Goal: Check status: Check status

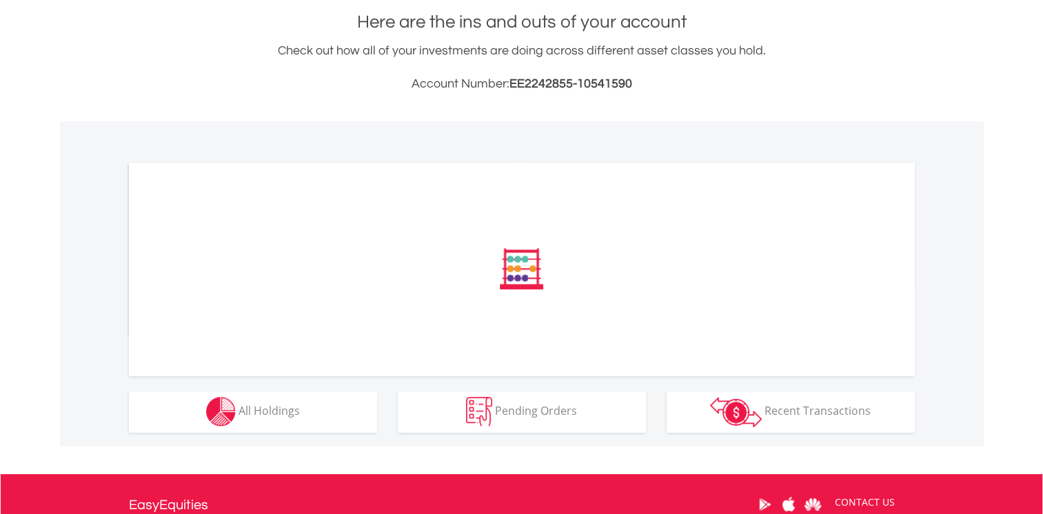
scroll to position [345, 0]
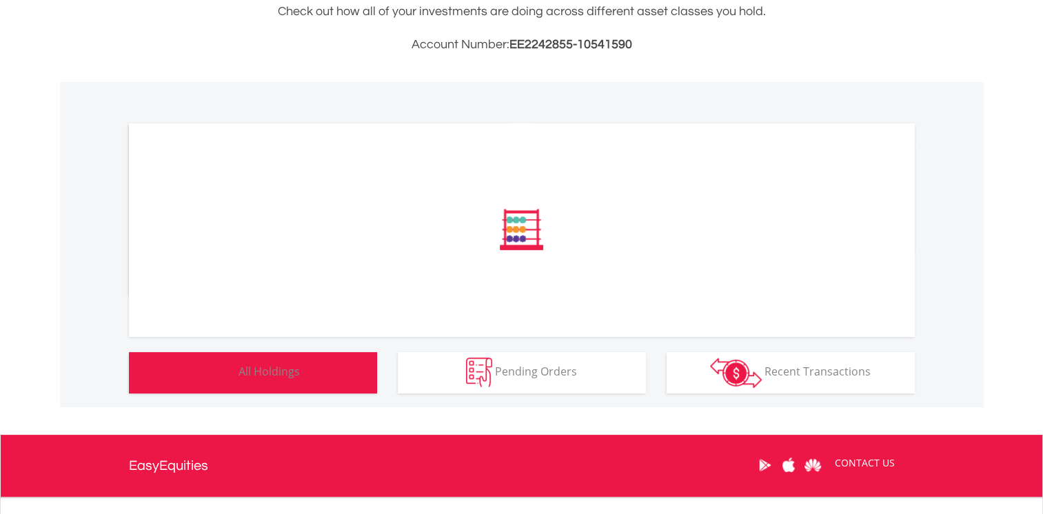
click at [268, 381] on button "Holdings All Holdings" at bounding box center [253, 372] width 248 height 41
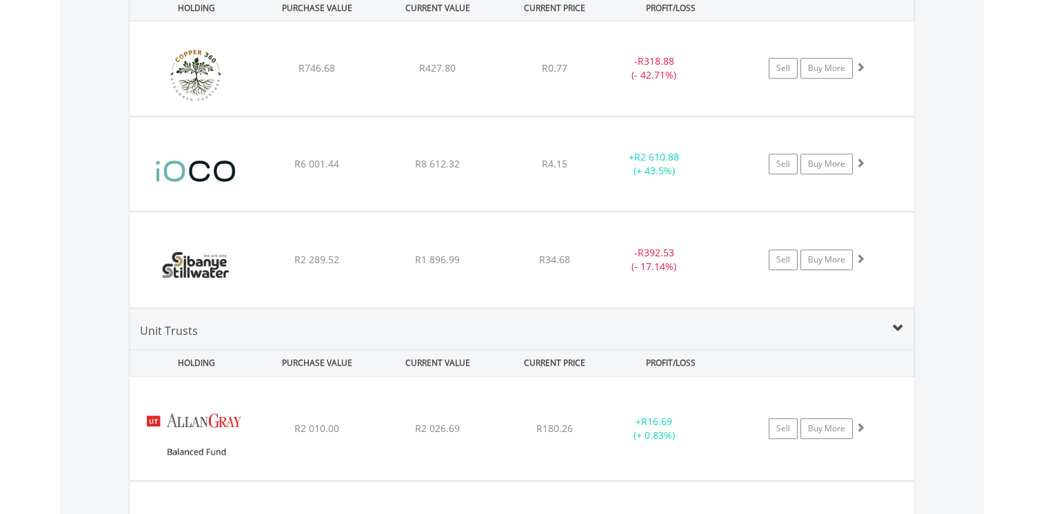
scroll to position [1036, 0]
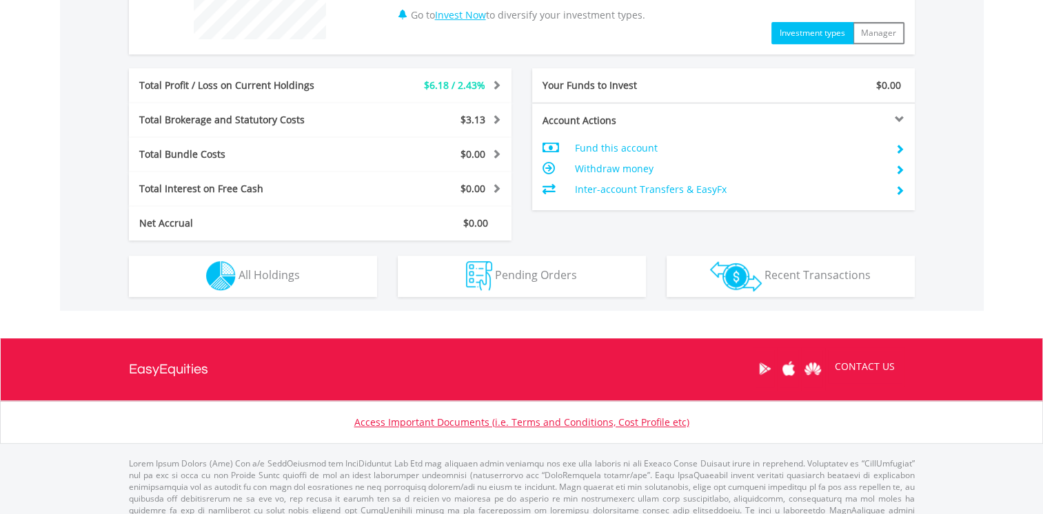
scroll to position [650, 0]
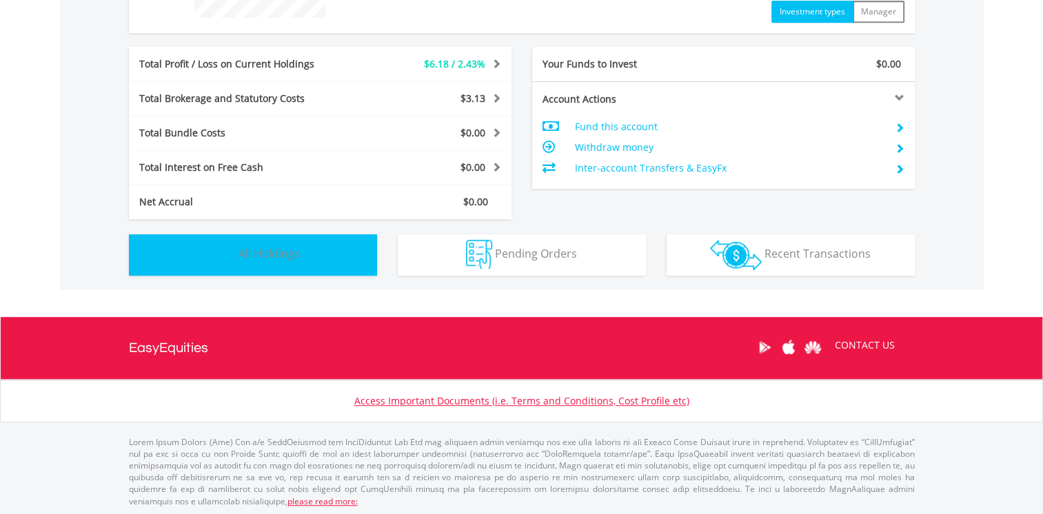
click at [270, 252] on span "All Holdings" at bounding box center [268, 253] width 61 height 15
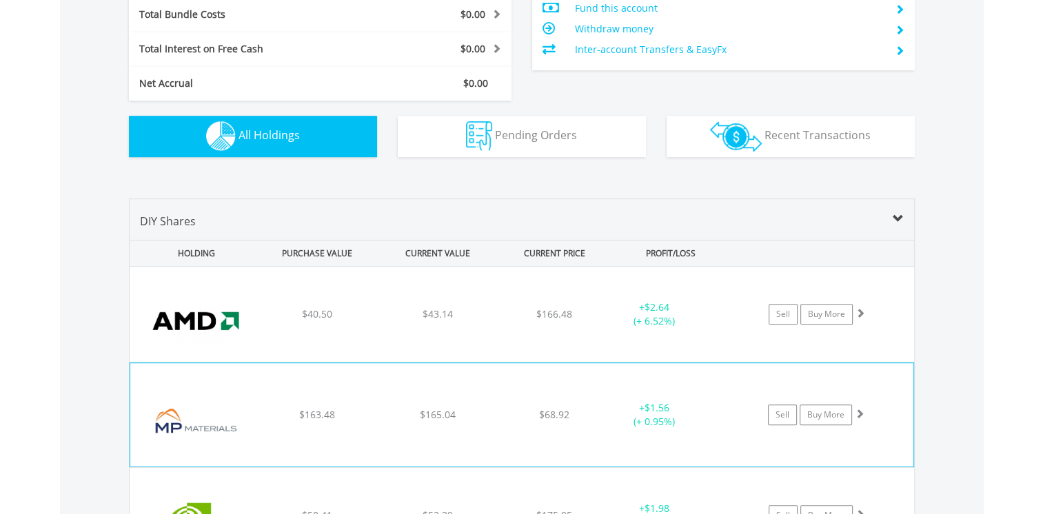
scroll to position [966, 0]
